Goal: Communication & Community: Answer question/provide support

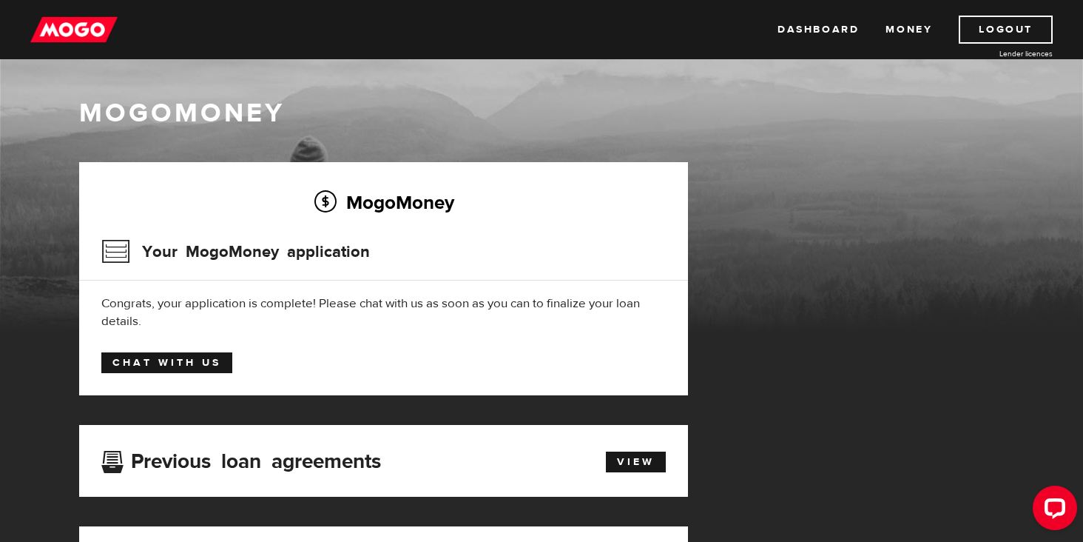
click at [125, 361] on link "Chat with us" at bounding box center [166, 362] width 131 height 21
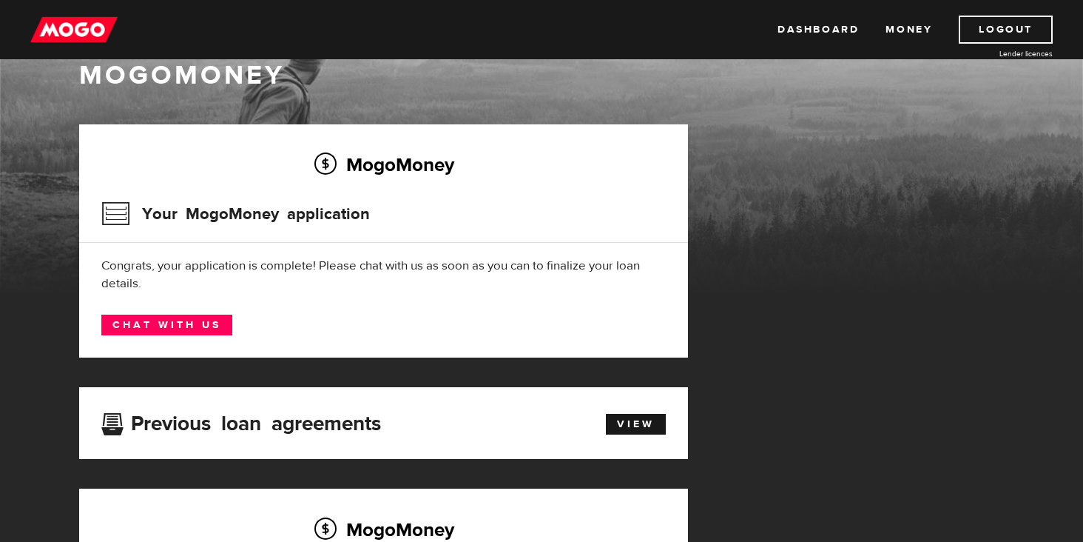
scroll to position [74, 0]
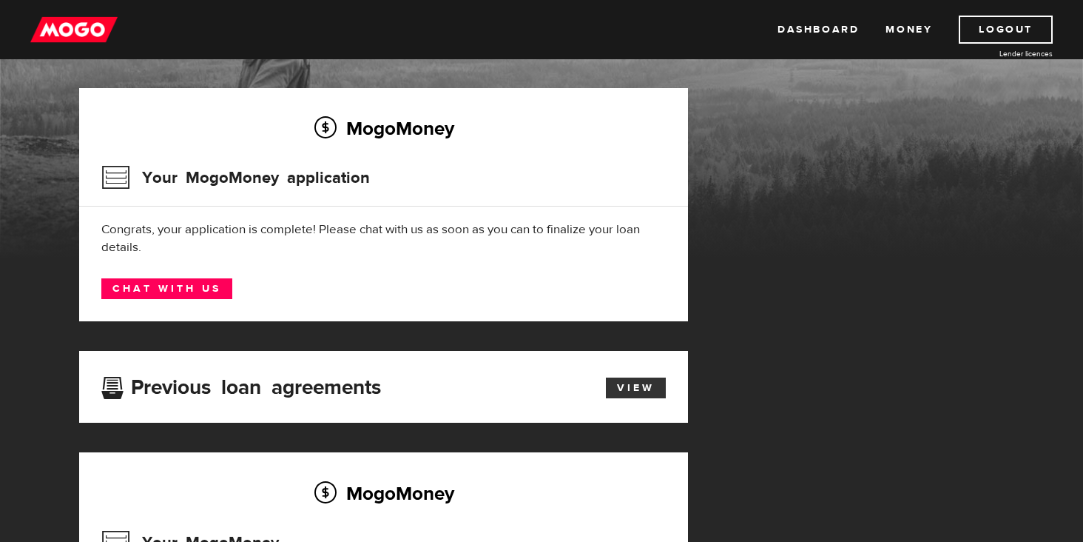
click at [622, 392] on link "View" at bounding box center [636, 387] width 60 height 21
drag, startPoint x: 179, startPoint y: 257, endPoint x: 72, endPoint y: 231, distance: 110.4
click at [72, 231] on div "MogoMoney Your MogoMoney application Expired Your MogoMoney credit decision has…" at bounding box center [383, 422] width 631 height 668
copy div "Congrats, your application is complete! Please chat with us as soon as you can …"
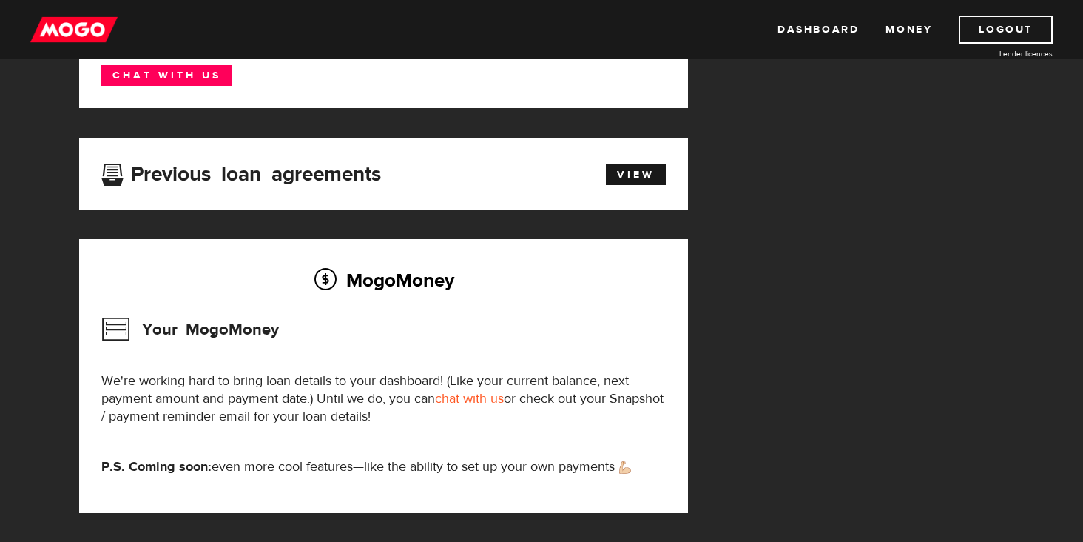
scroll to position [296, 0]
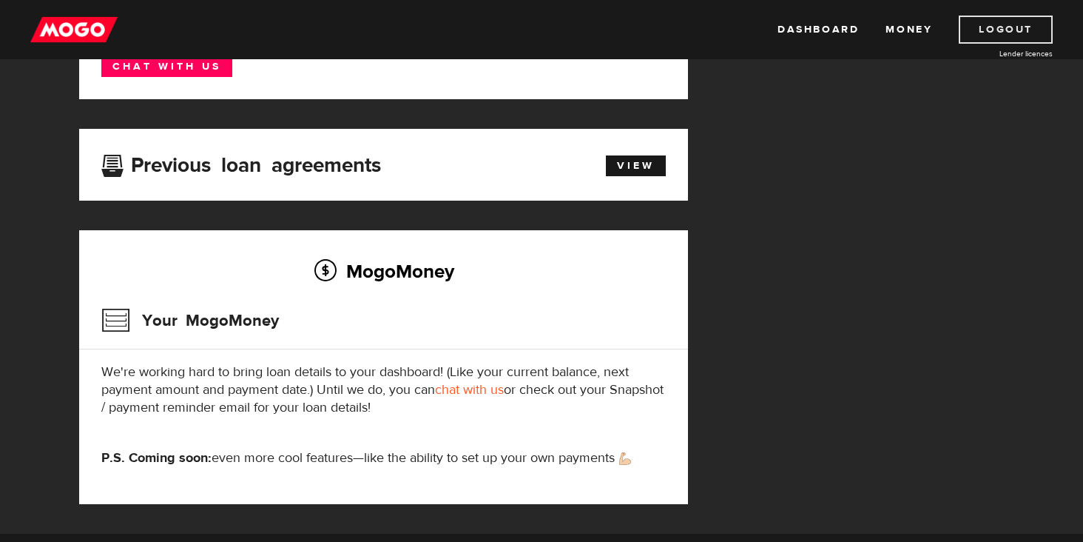
click at [992, 36] on link "Logout" at bounding box center [1006, 30] width 94 height 28
